Goal: Transaction & Acquisition: Register for event/course

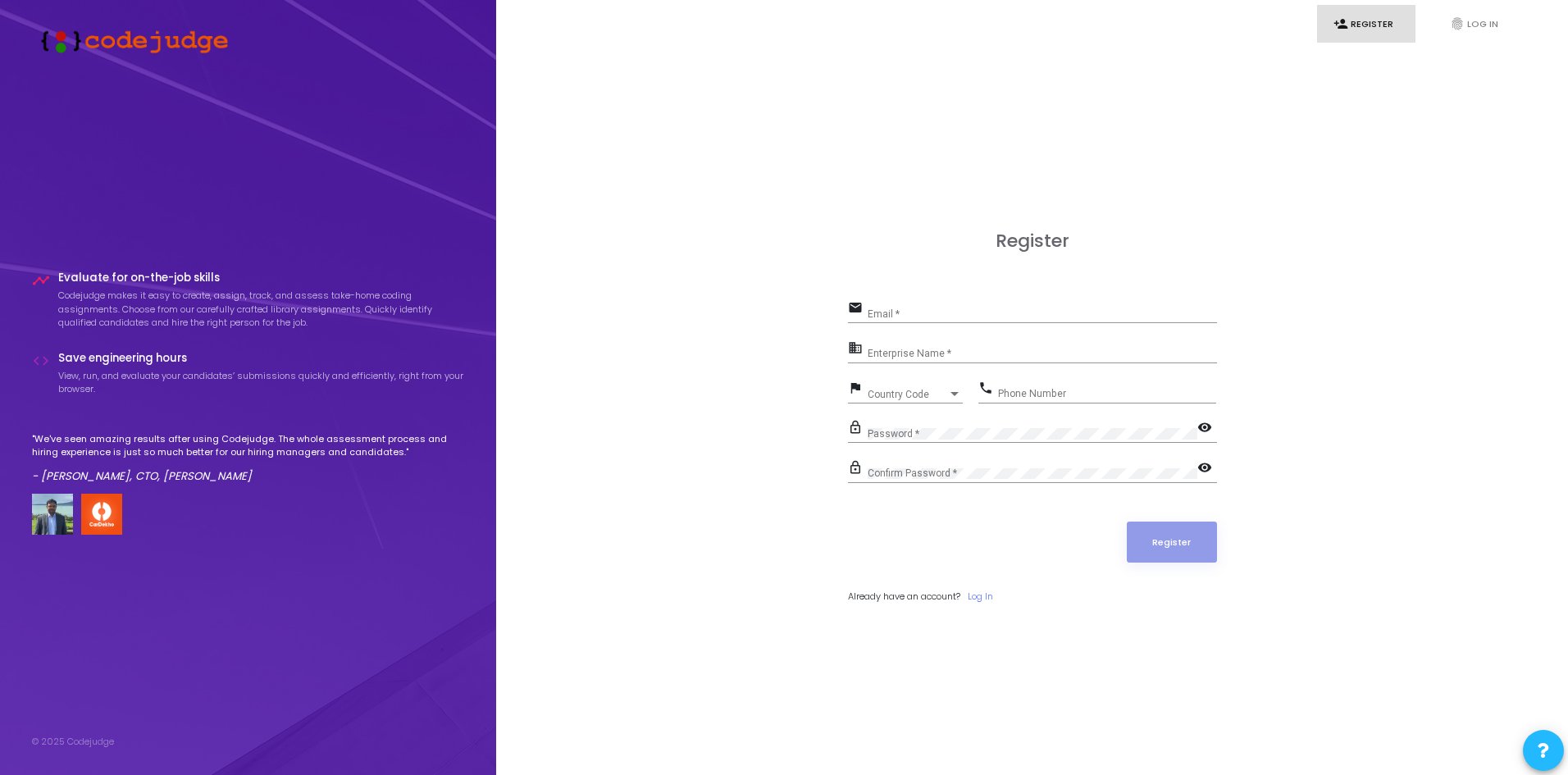
click at [893, 317] on input "Email *" at bounding box center [1042, 313] width 349 height 11
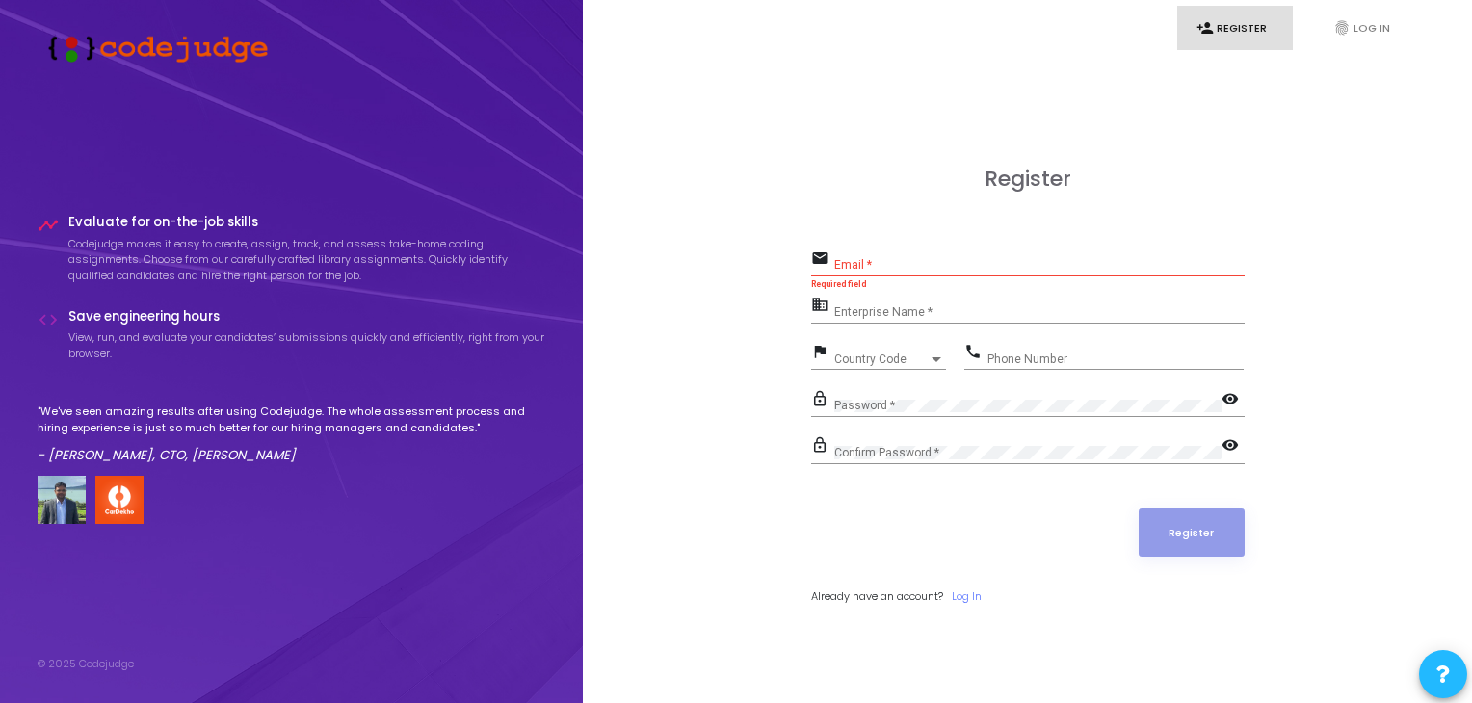
click at [951, 267] on input "Email *" at bounding box center [1039, 264] width 410 height 13
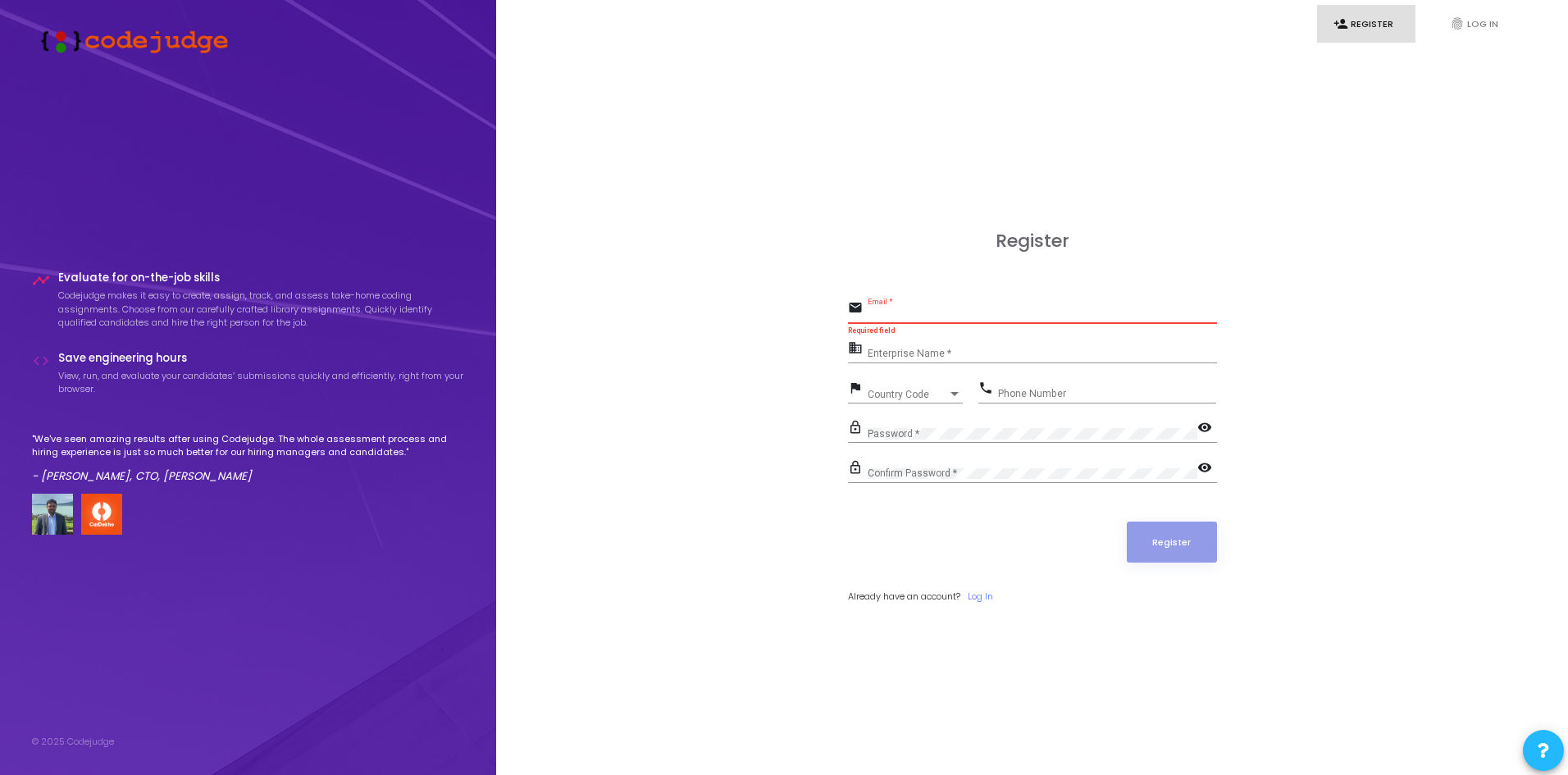
paste input "[EMAIL_ADDRESS][DOMAIN_NAME]"
type input "[EMAIL_ADDRESS][DOMAIN_NAME]"
click at [920, 348] on input "Enterprise Name *" at bounding box center [1042, 353] width 349 height 11
type input "NA"
click at [887, 391] on span "Country Code" at bounding box center [907, 395] width 80 height 10
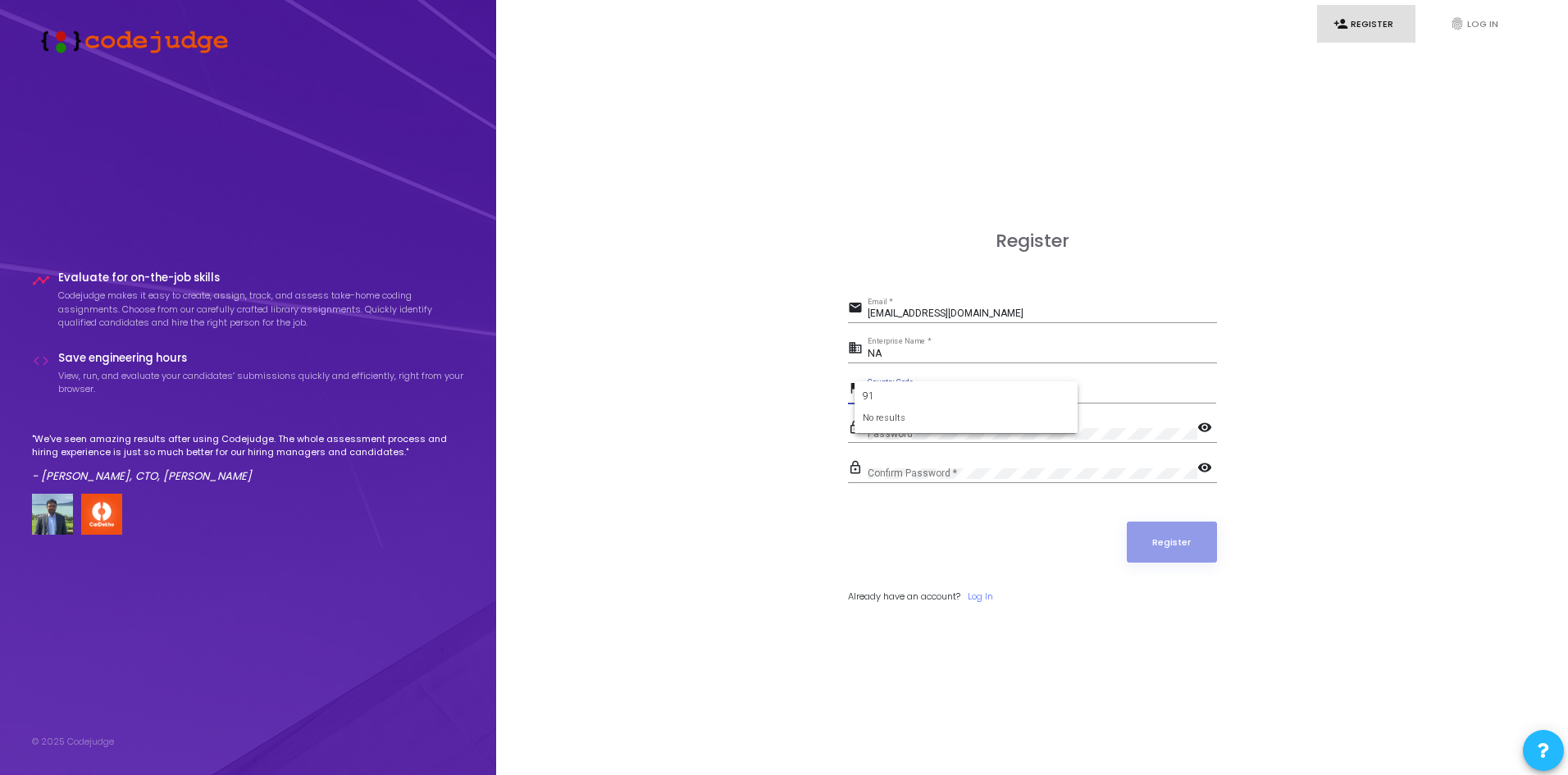
type input "9"
type input "ind"
click at [887, 445] on span "India +91" at bounding box center [965, 453] width 197 height 27
click at [1013, 388] on div "Phone Number" at bounding box center [1107, 390] width 218 height 26
click at [1016, 391] on input "Phone Number" at bounding box center [1107, 393] width 218 height 11
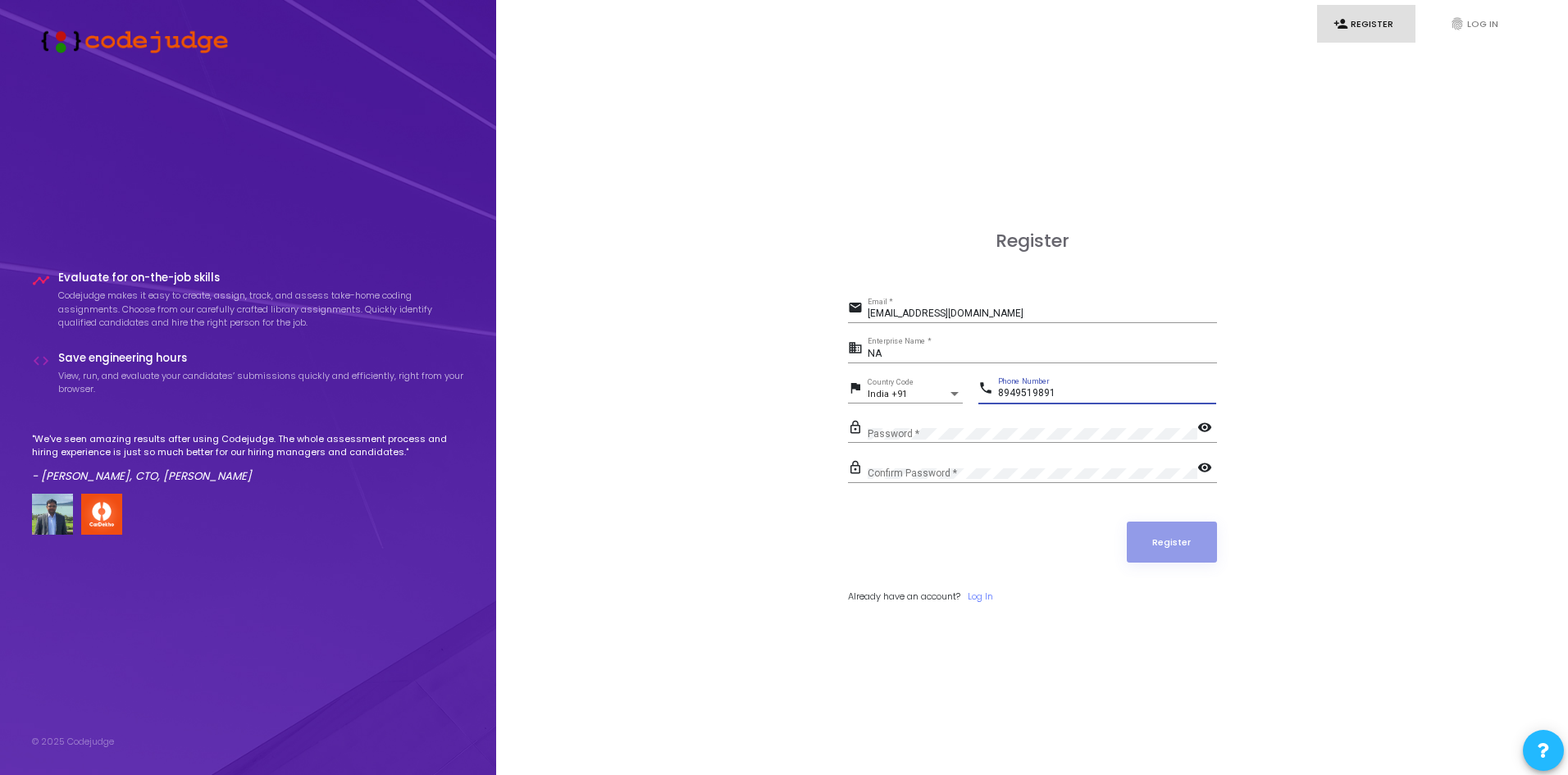
type input "8949519891"
click at [1212, 431] on mat-icon "visibility" at bounding box center [1206, 428] width 20 height 20
click at [1201, 465] on mat-icon "visibility" at bounding box center [1206, 468] width 20 height 20
click at [1203, 546] on button "Register" at bounding box center [1171, 542] width 90 height 41
